Goal: Book appointment/travel/reservation

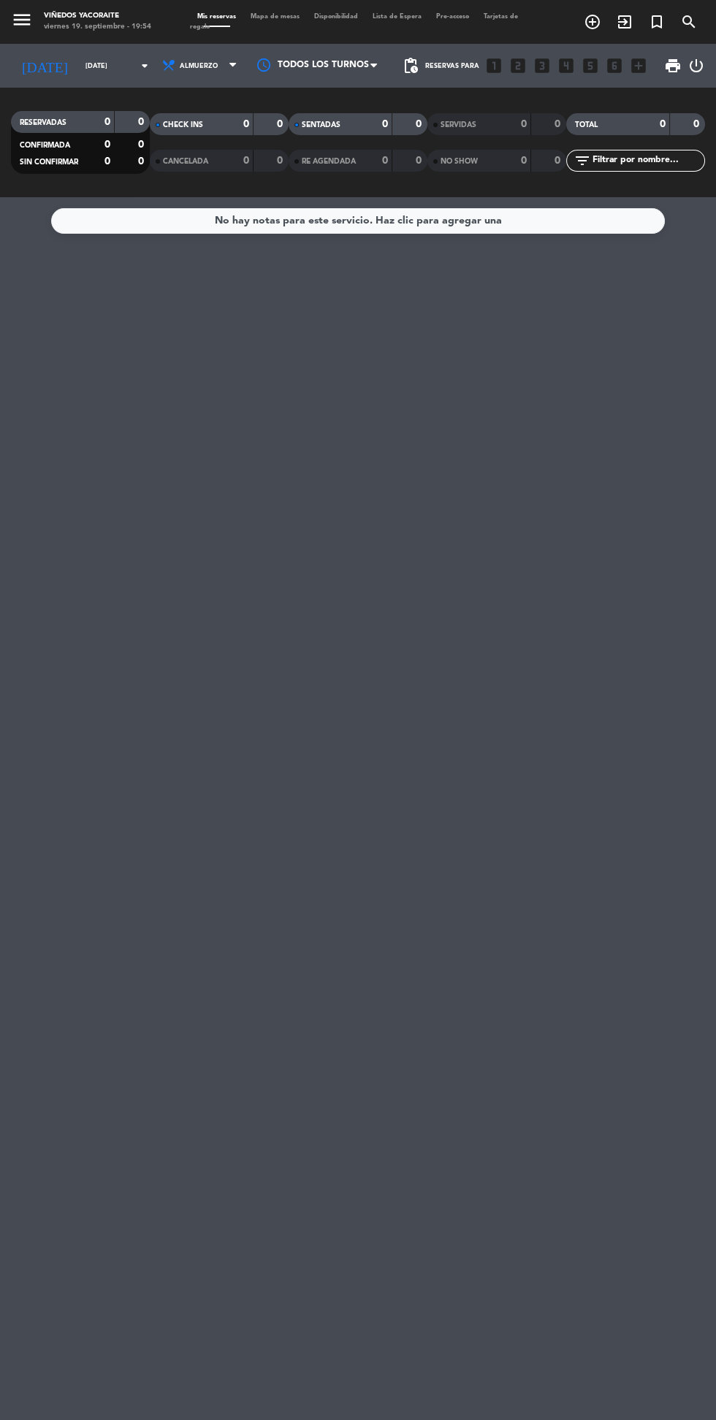
click at [99, 72] on input "[DATE]" at bounding box center [124, 66] width 92 height 23
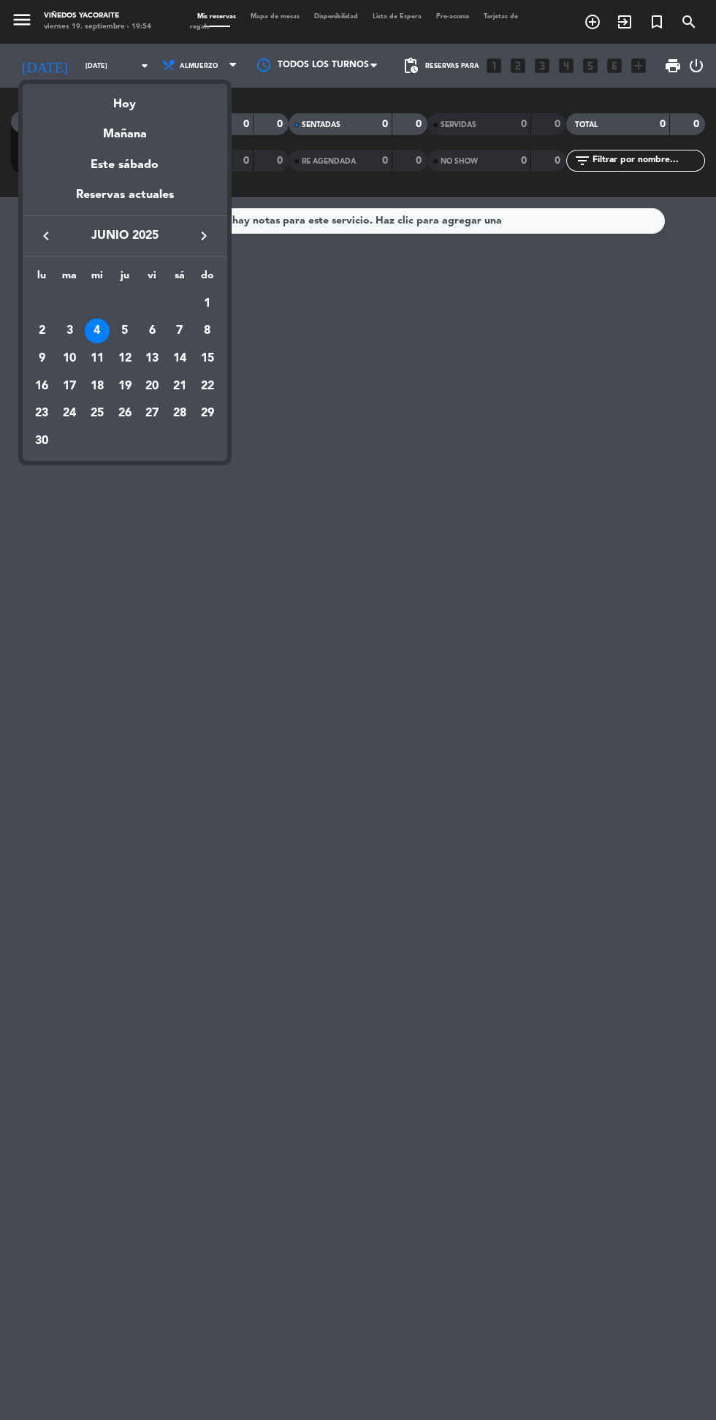
click at [207, 239] on icon "keyboard_arrow_right" at bounding box center [204, 236] width 18 height 18
click at [207, 238] on icon "keyboard_arrow_right" at bounding box center [204, 236] width 18 height 18
click at [212, 225] on div "keyboard_arrow_left [DATE] keyboard_arrow_right" at bounding box center [125, 235] width 205 height 41
click at [213, 236] on button "keyboard_arrow_right" at bounding box center [204, 235] width 26 height 19
click at [180, 386] on div "20" at bounding box center [179, 386] width 25 height 25
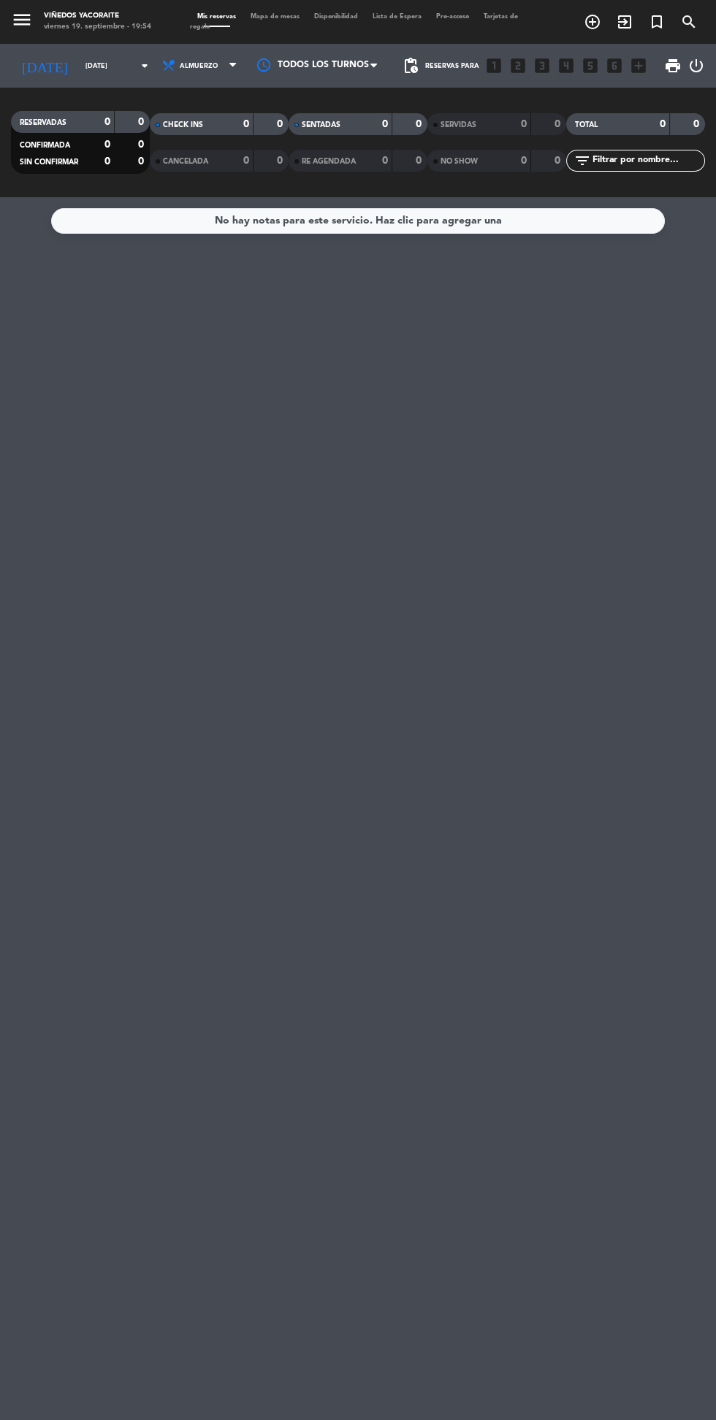
type input "[DATE]"
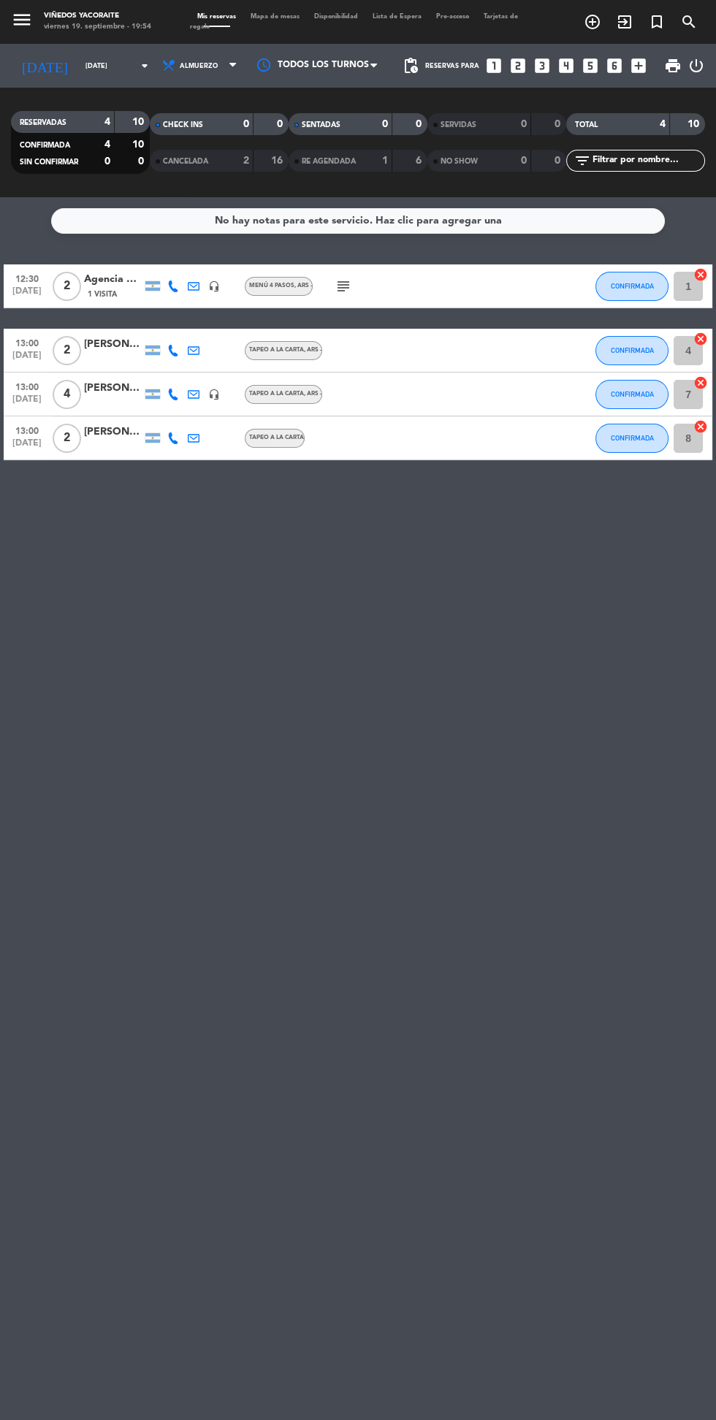
click at [372, 798] on div "No hay notas para este servicio. Haz clic para agregar una 12:30 [DATE] 2 Agenc…" at bounding box center [358, 808] width 716 height 1223
click at [379, 292] on div "subject" at bounding box center [374, 285] width 123 height 43
click at [102, 294] on span "1 Visita" at bounding box center [102, 294] width 29 height 12
